Goal: Information Seeking & Learning: Learn about a topic

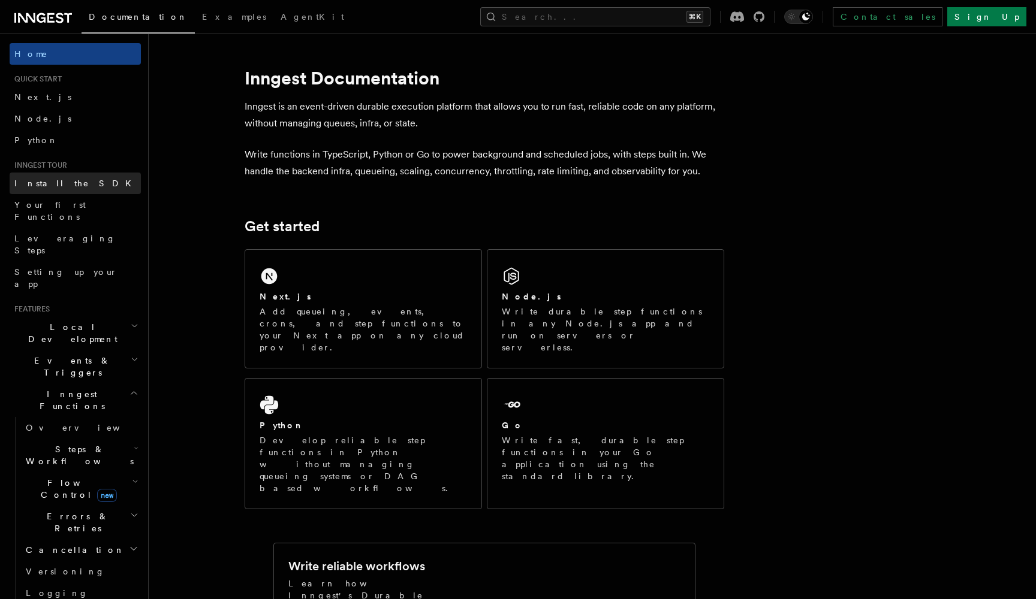
click at [58, 183] on span "Install the SDK" at bounding box center [76, 184] width 124 height 10
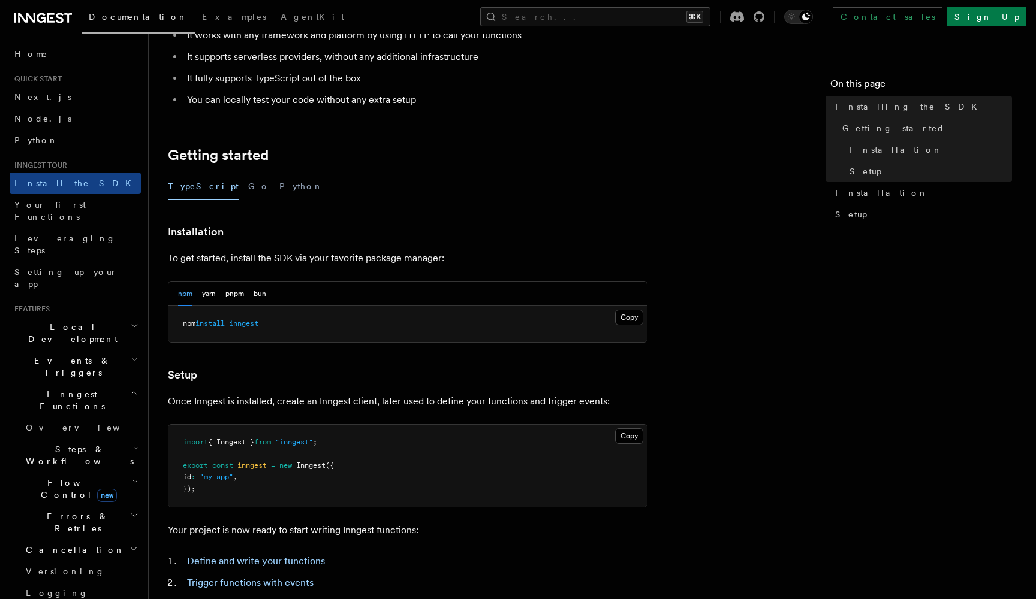
scroll to position [149, 0]
click at [279, 188] on button "Python" at bounding box center [301, 185] width 44 height 27
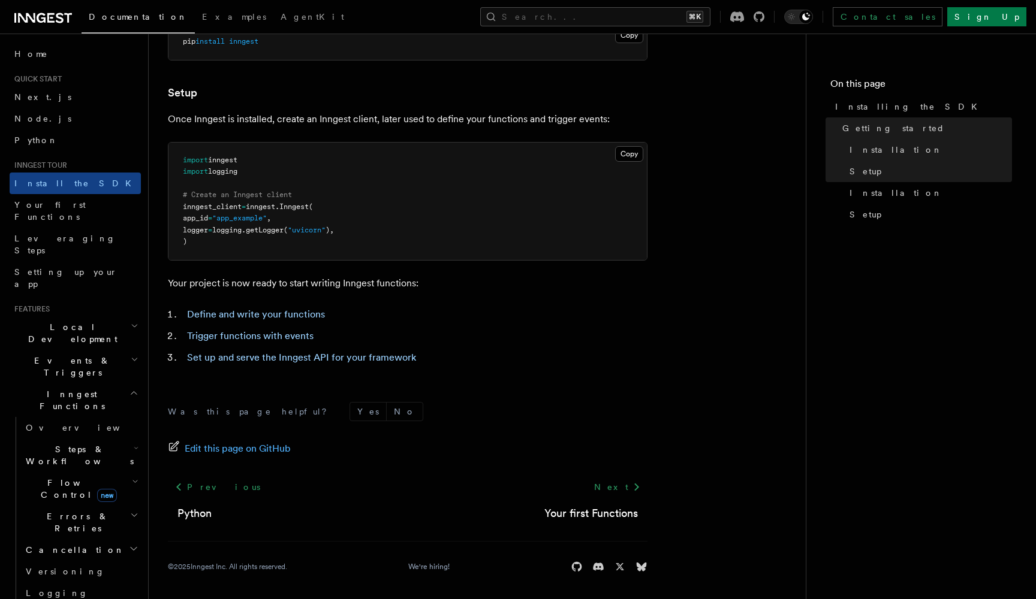
scroll to position [406, 0]
click at [82, 204] on span "Your first Functions" at bounding box center [49, 211] width 71 height 22
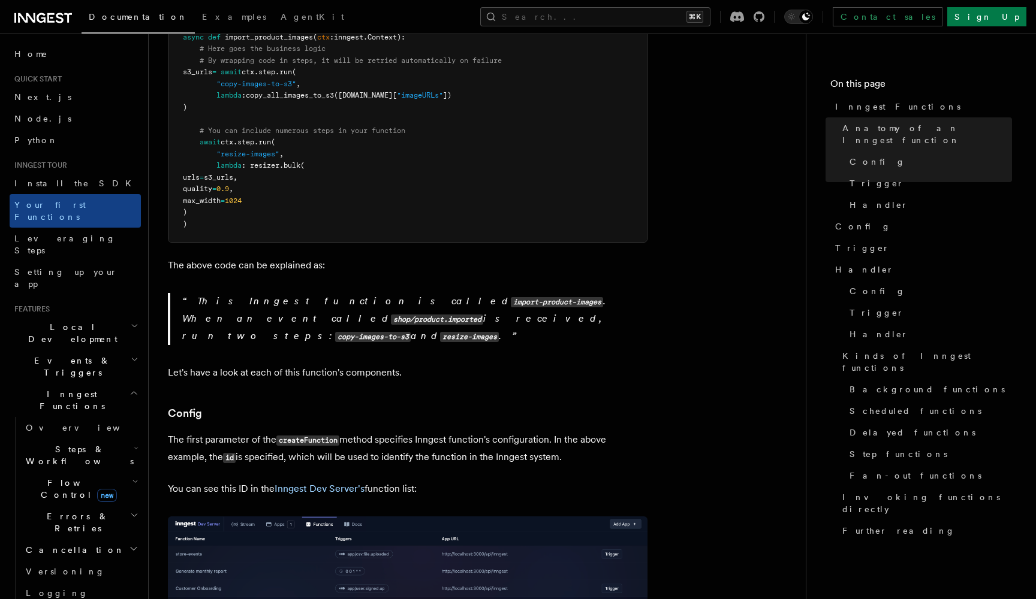
scroll to position [452, 0]
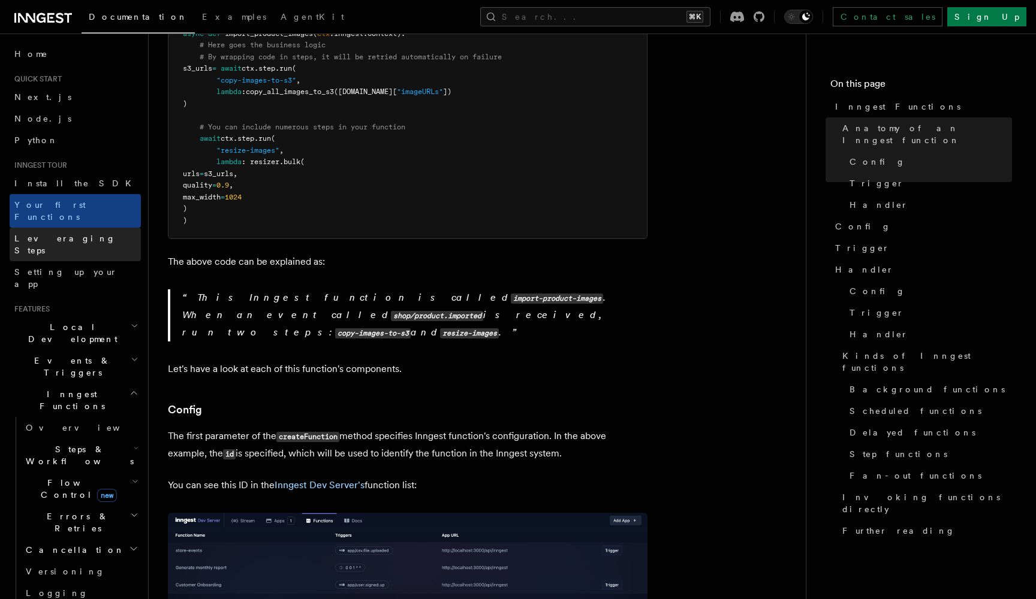
click at [67, 234] on span "Leveraging Steps" at bounding box center [64, 245] width 101 height 22
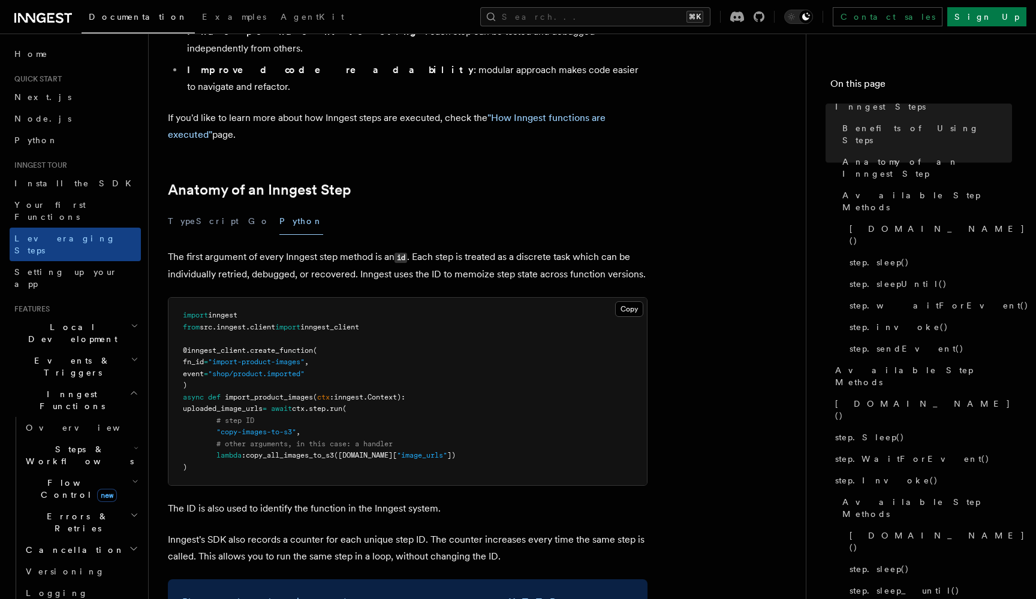
scroll to position [423, 0]
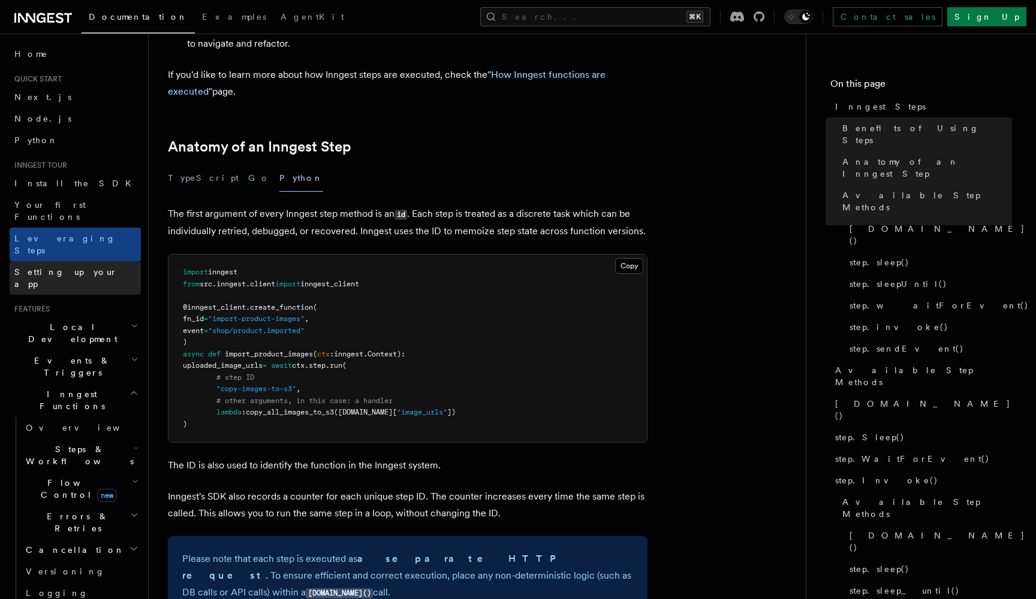
click at [82, 267] on span "Setting up your app" at bounding box center [65, 278] width 103 height 22
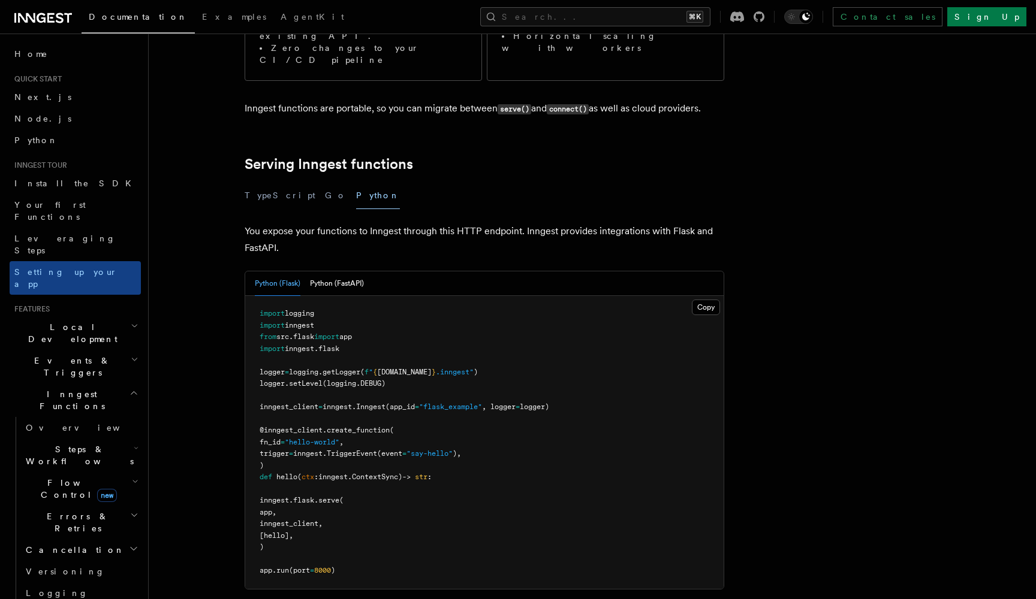
scroll to position [329, 0]
click at [44, 321] on span "Local Development" at bounding box center [70, 333] width 121 height 24
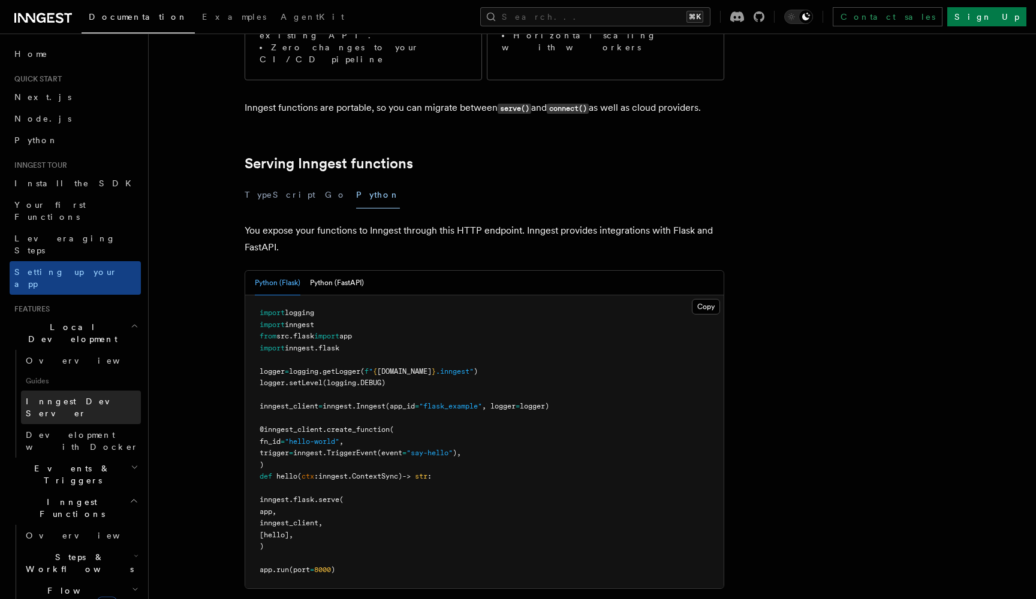
click at [59, 397] on span "Inngest Dev Server" at bounding box center [77, 408] width 103 height 22
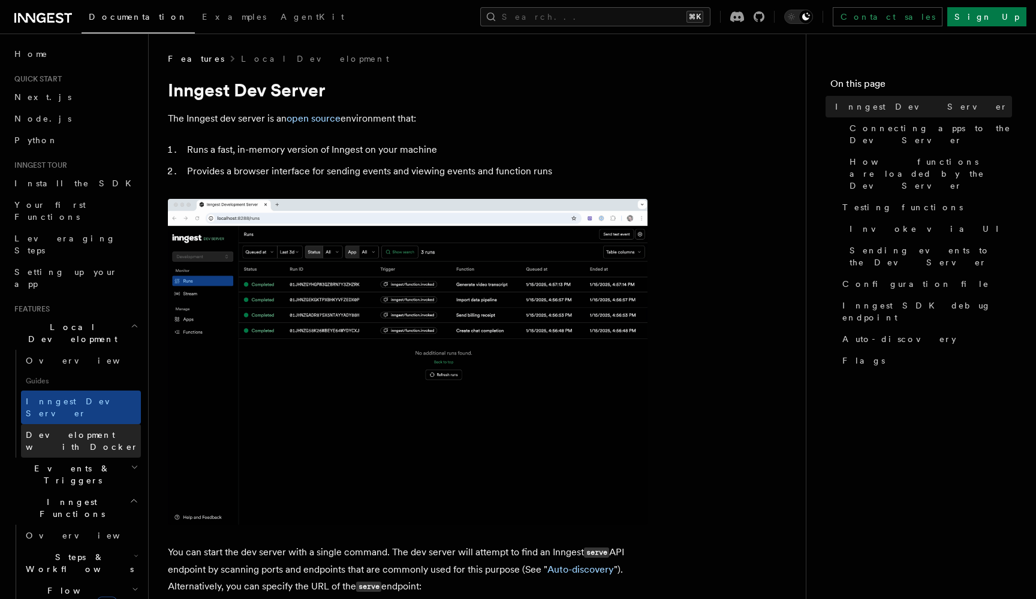
click at [73, 430] on span "Development with Docker" at bounding box center [82, 441] width 113 height 22
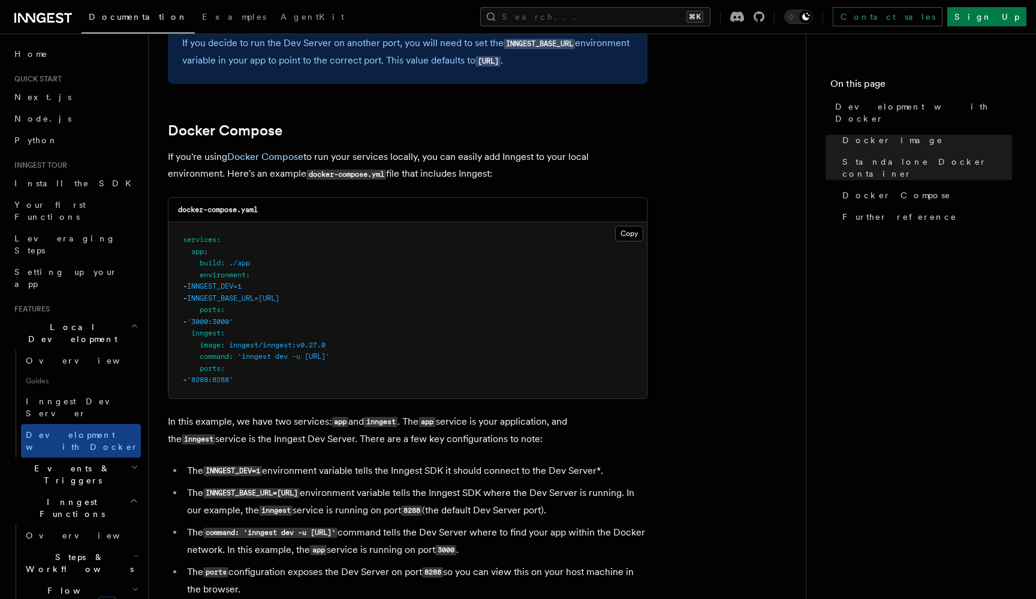
scroll to position [757, 0]
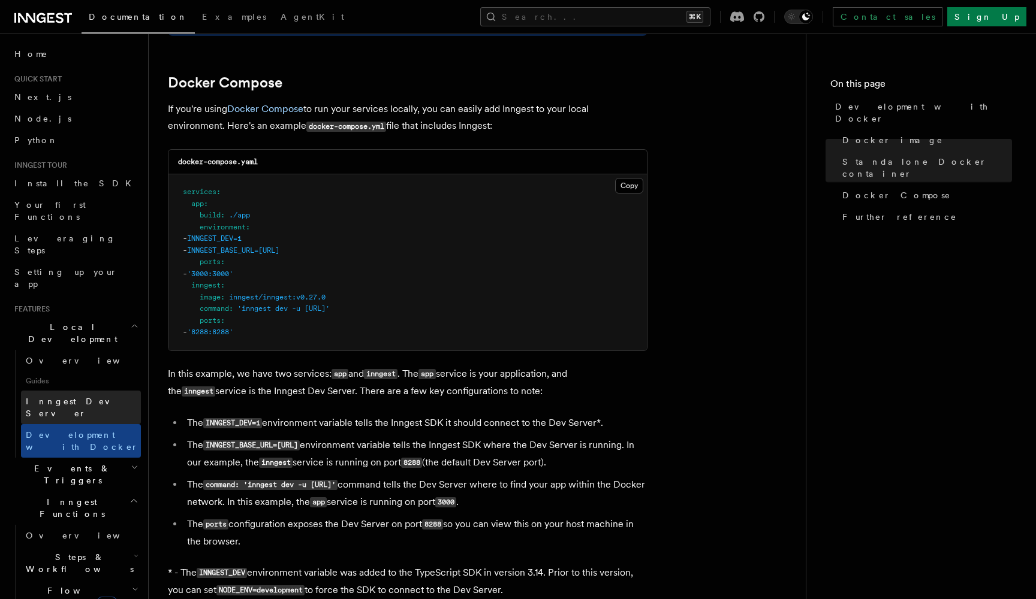
click at [78, 397] on span "Inngest Dev Server" at bounding box center [77, 408] width 103 height 22
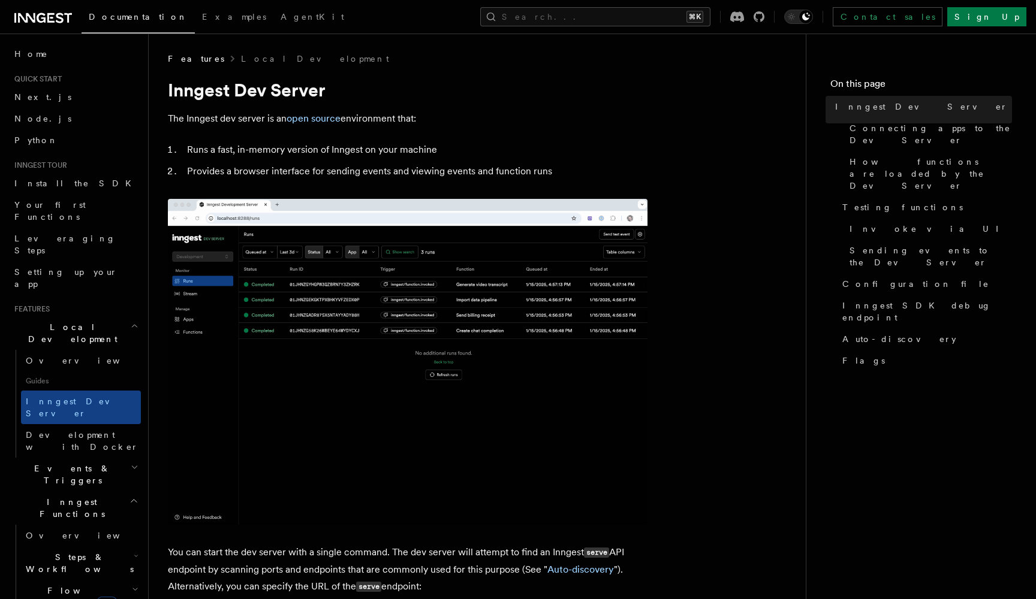
click at [31, 372] on span "Guides" at bounding box center [81, 381] width 120 height 19
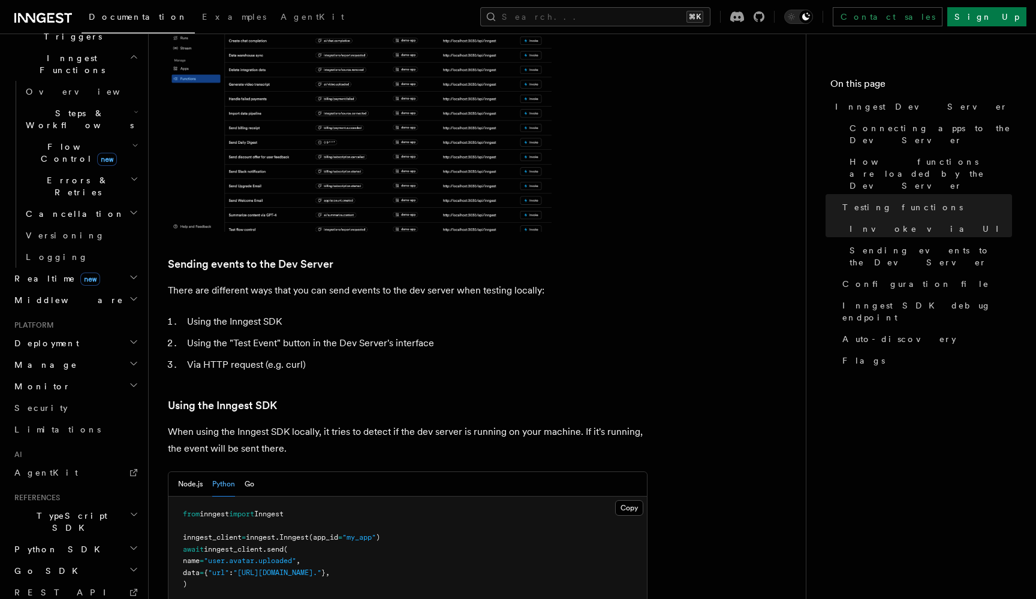
scroll to position [444, 0]
click at [41, 469] on span "AgentKit" at bounding box center [46, 474] width 64 height 10
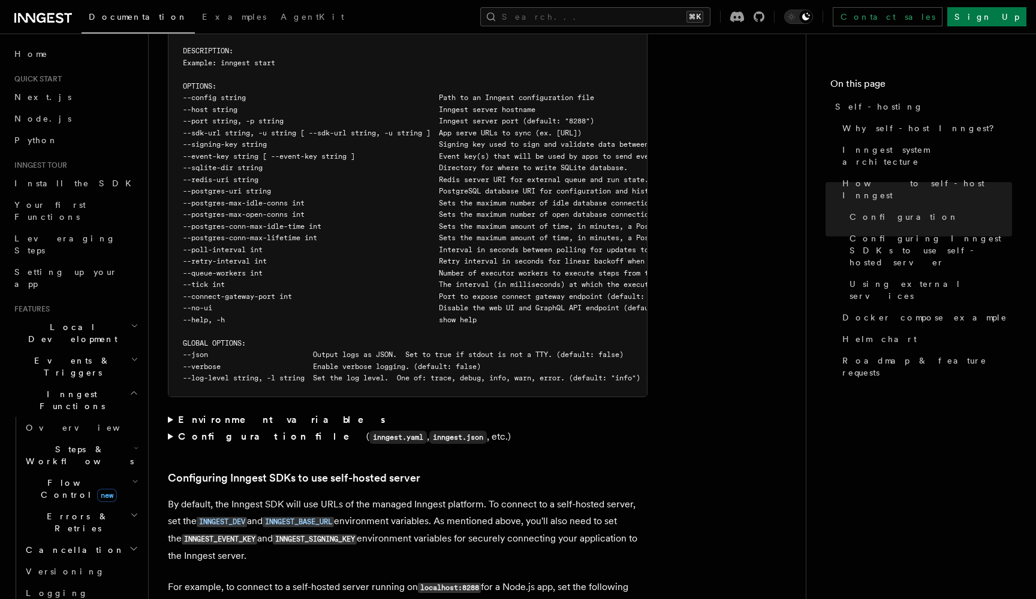
scroll to position [2186, 0]
